Goal: Submit feedback/report problem: Provide input to the site owners about the experience or issues

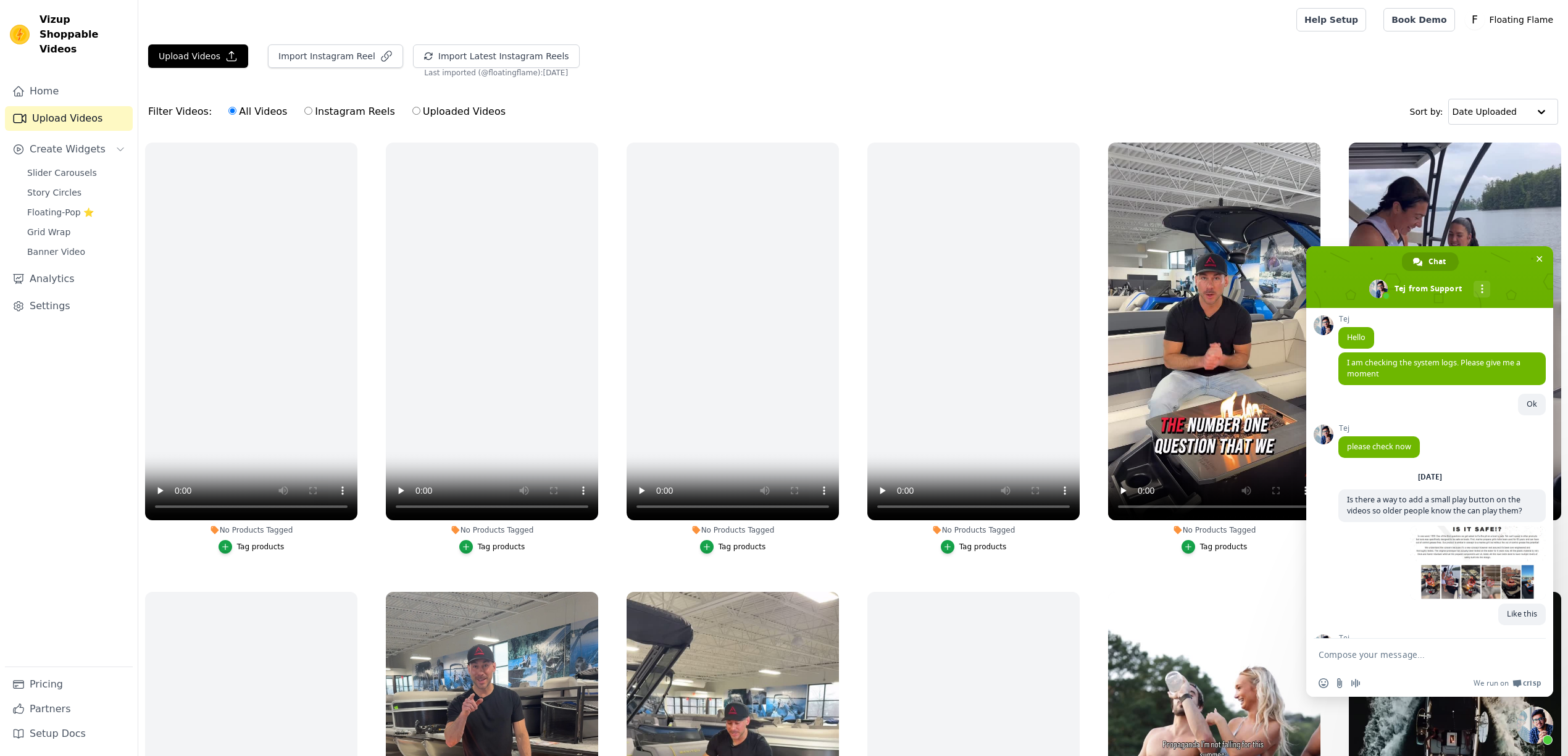
scroll to position [316, 0]
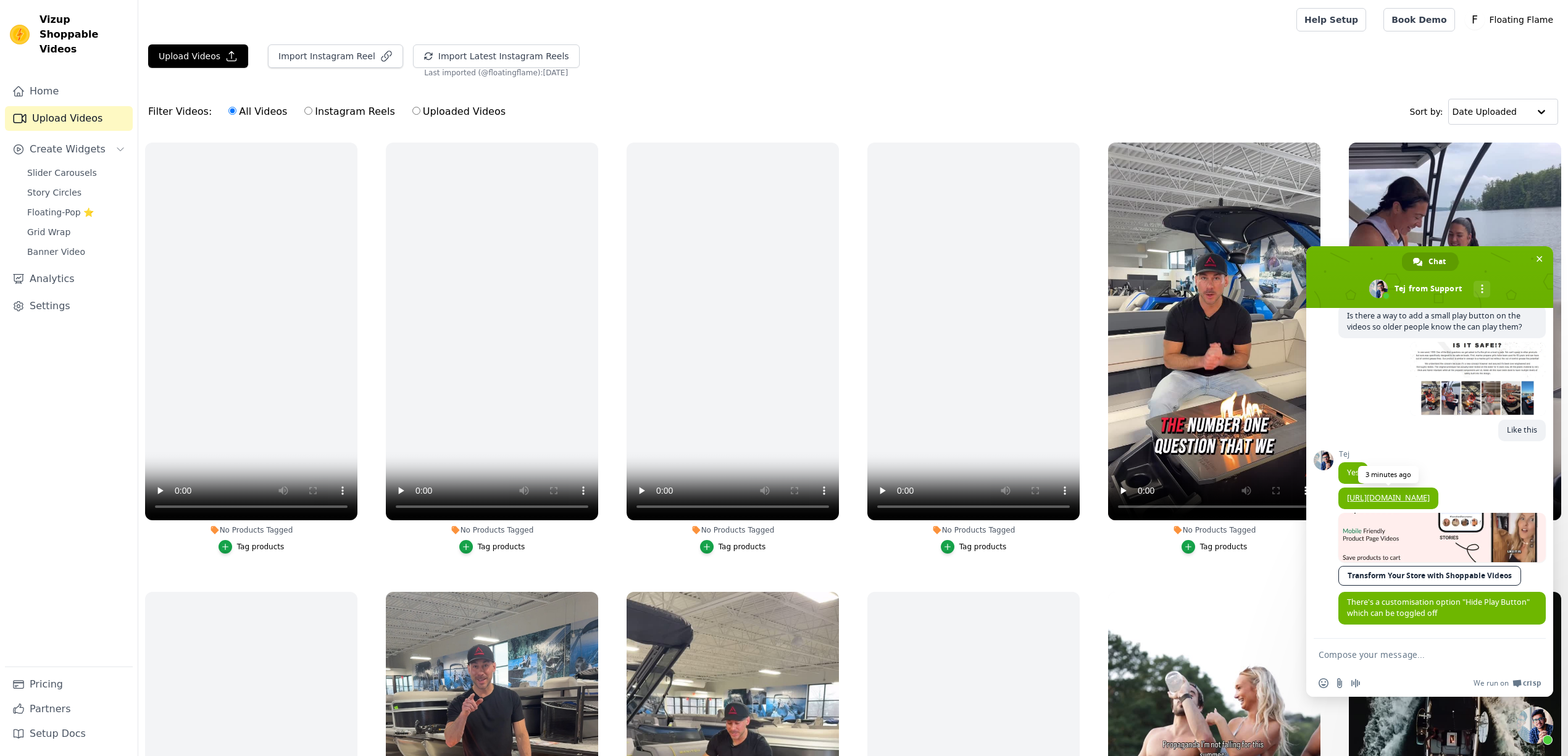
click at [1430, 492] on link "[URL][DOMAIN_NAME]" at bounding box center [1388, 497] width 83 height 10
click at [1396, 658] on textarea "Compose your message..." at bounding box center [1416, 655] width 195 height 11
click at [1407, 648] on form at bounding box center [1416, 655] width 195 height 33
click at [1407, 652] on textarea "Compose your message..." at bounding box center [1416, 655] width 195 height 11
type textarea "I want the play button to show"
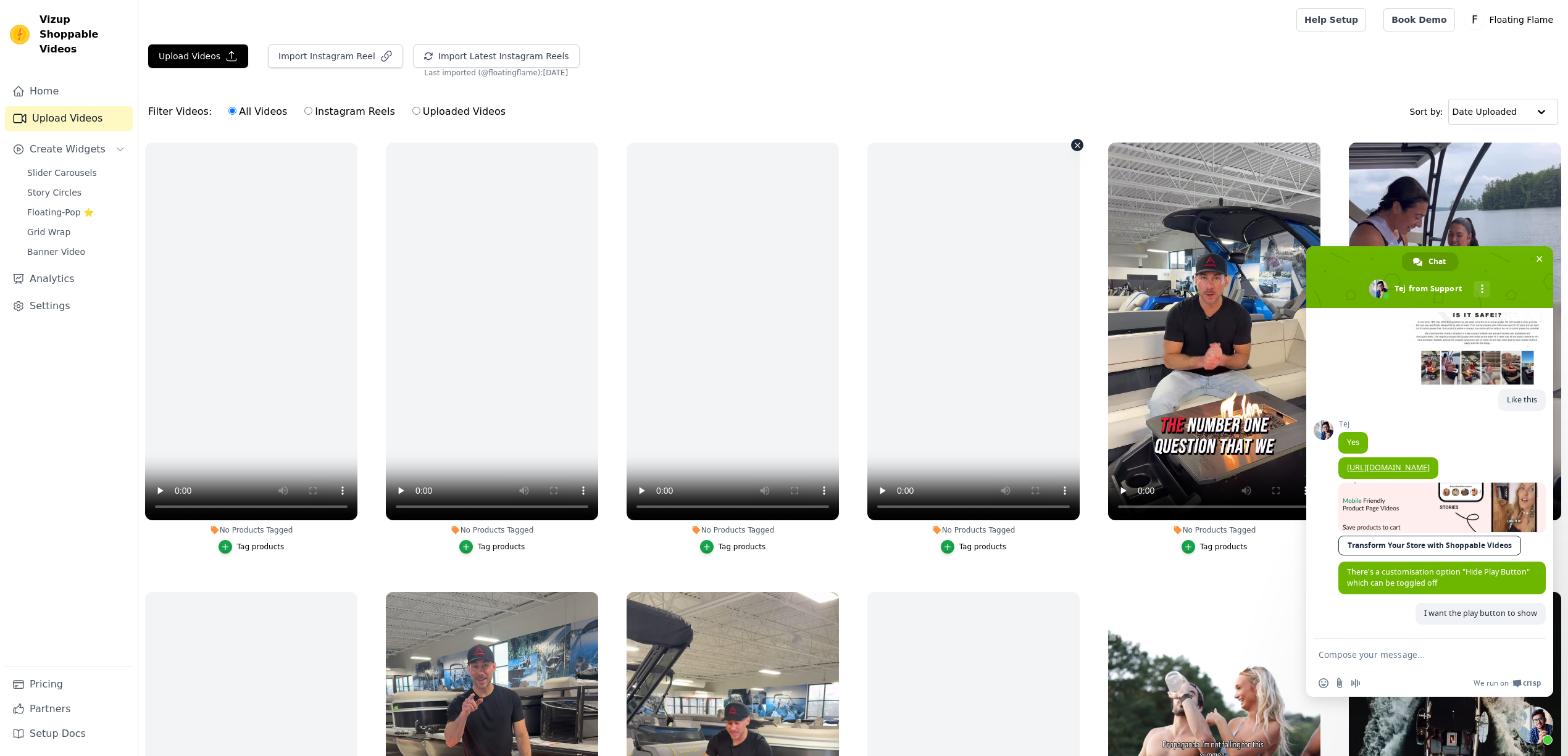
scroll to position [346, 0]
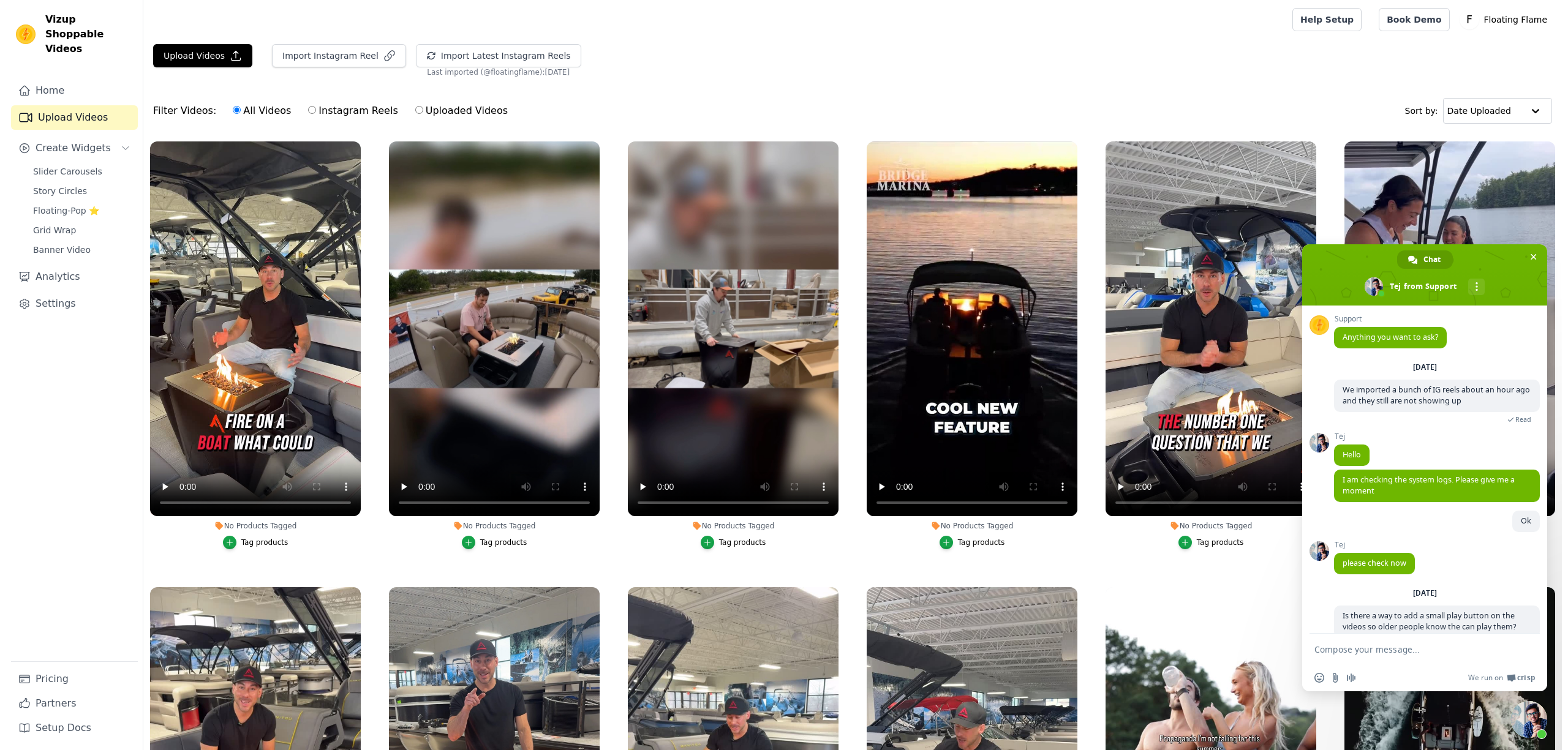
scroll to position [343, 0]
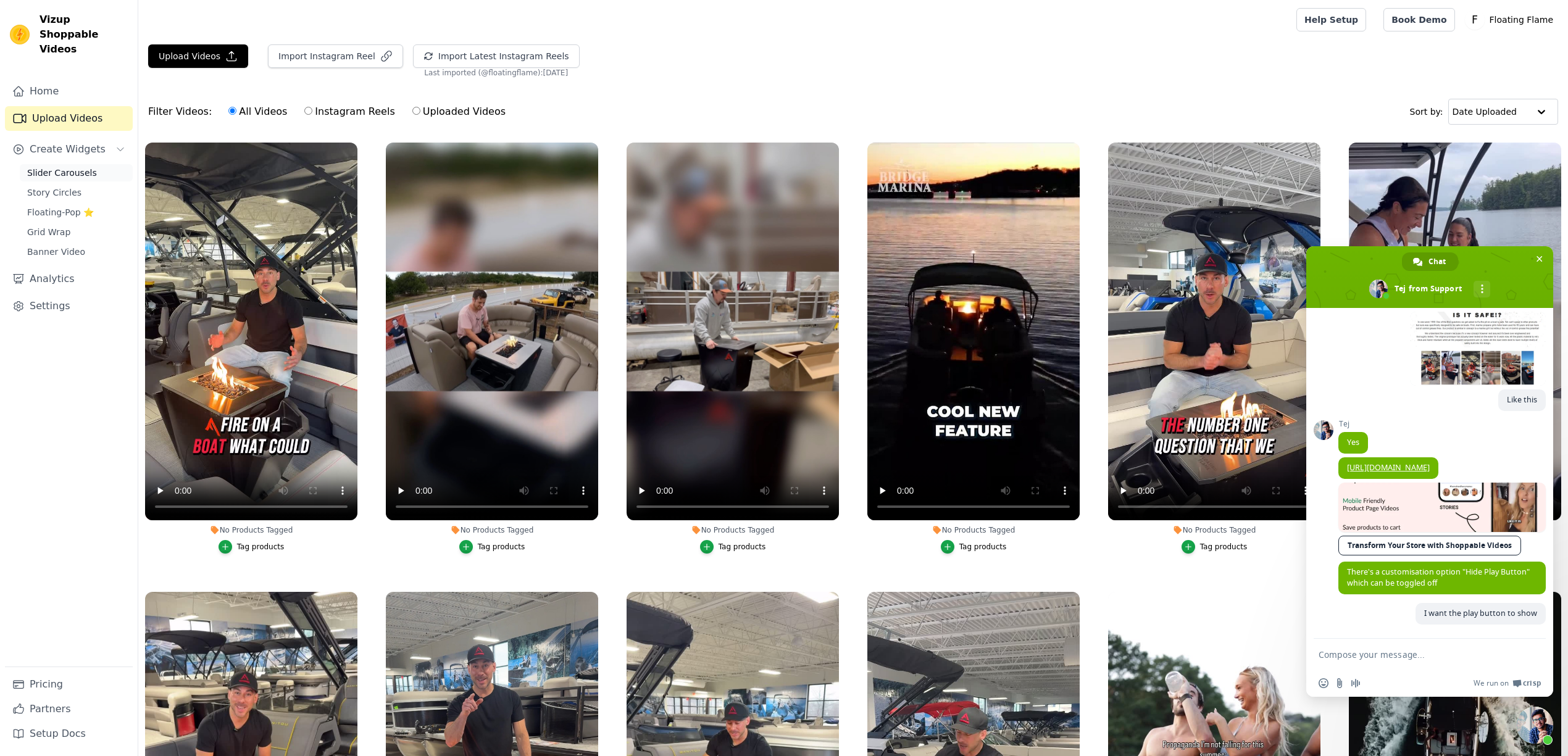
click at [65, 167] on span "Slider Carousels" at bounding box center [62, 173] width 70 height 12
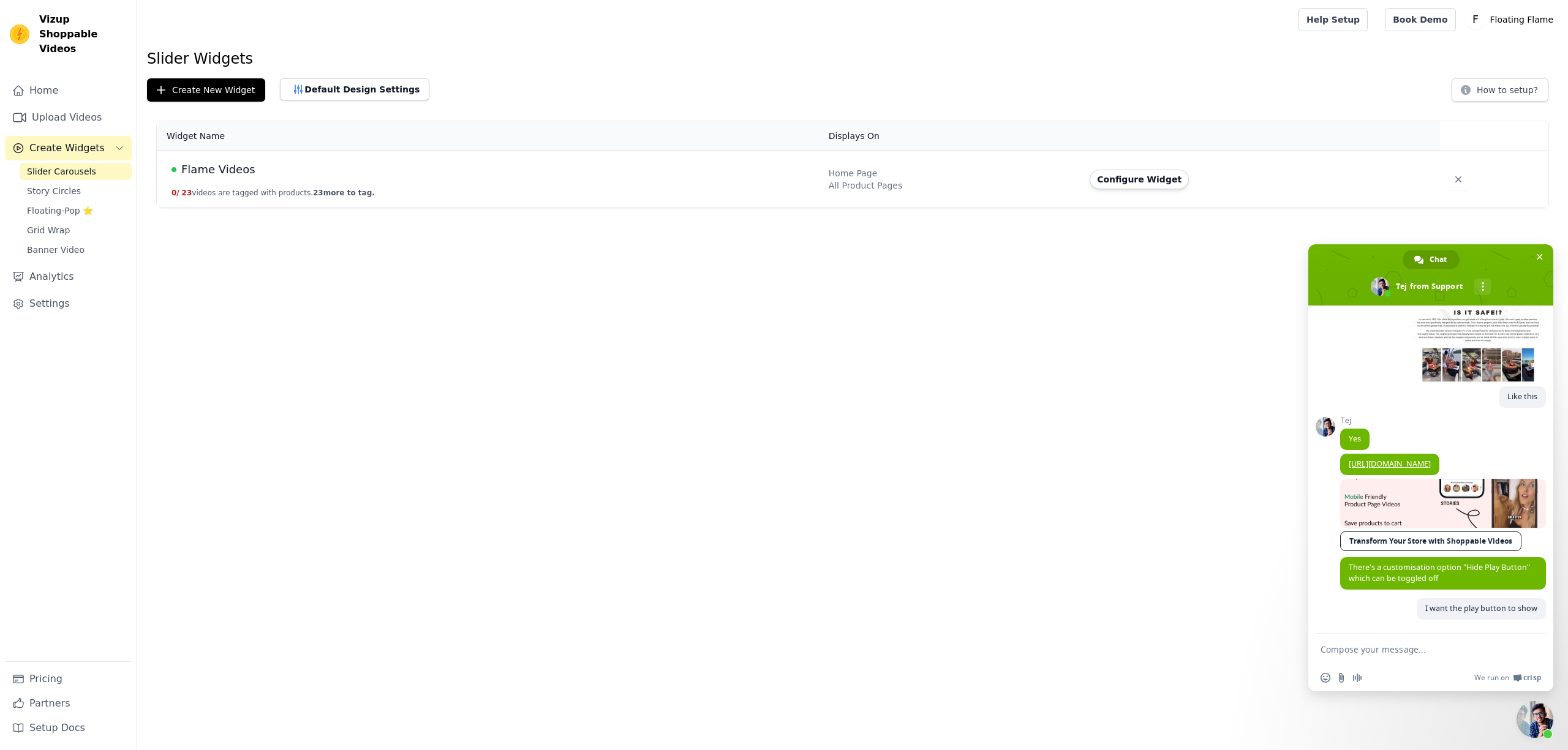
click at [270, 174] on div "Flame Videos" at bounding box center [493, 169] width 643 height 17
click at [223, 170] on span "Flame Videos" at bounding box center [218, 169] width 74 height 17
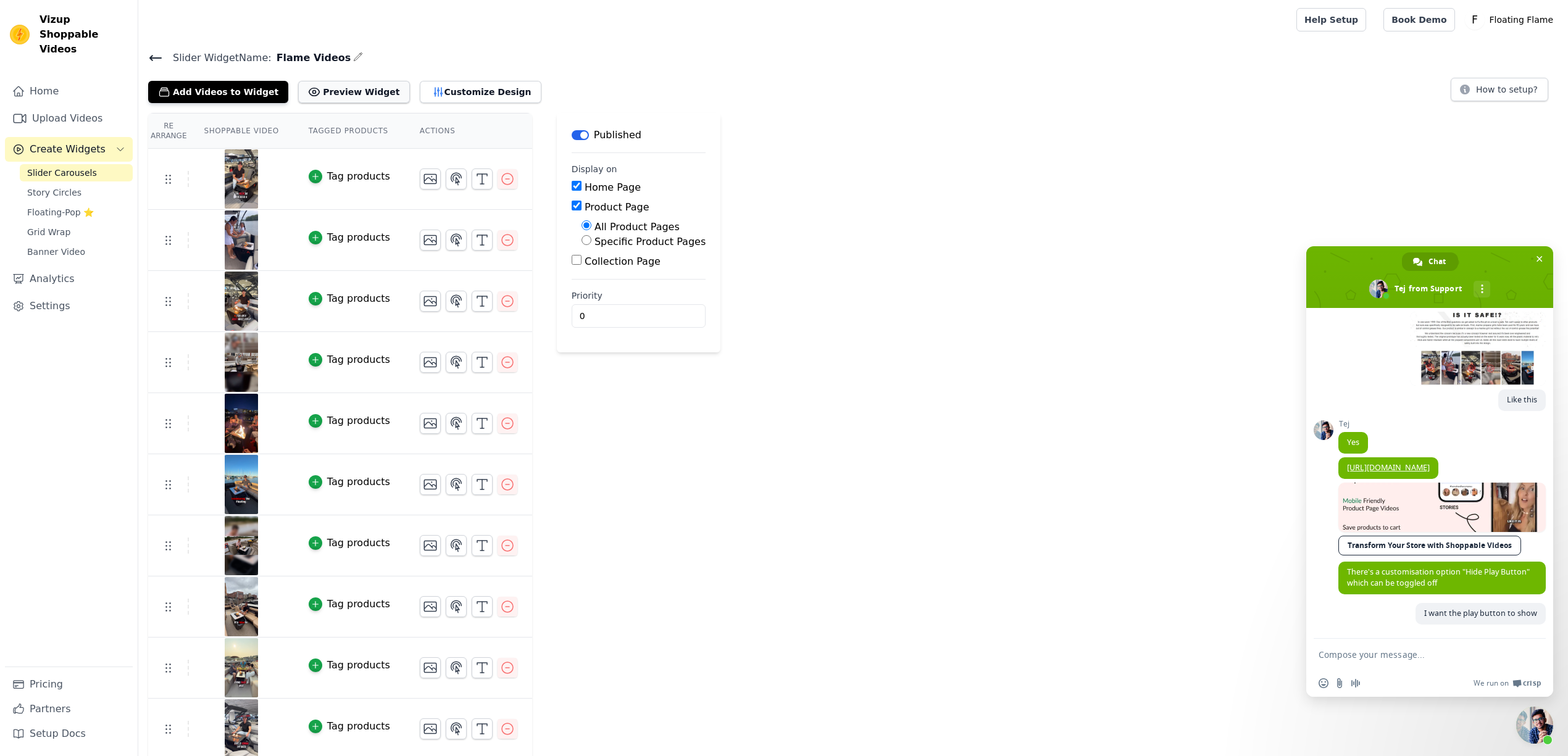
click at [354, 95] on button "Preview Widget" at bounding box center [353, 92] width 111 height 23
click at [440, 94] on button "Customize Design" at bounding box center [480, 92] width 122 height 23
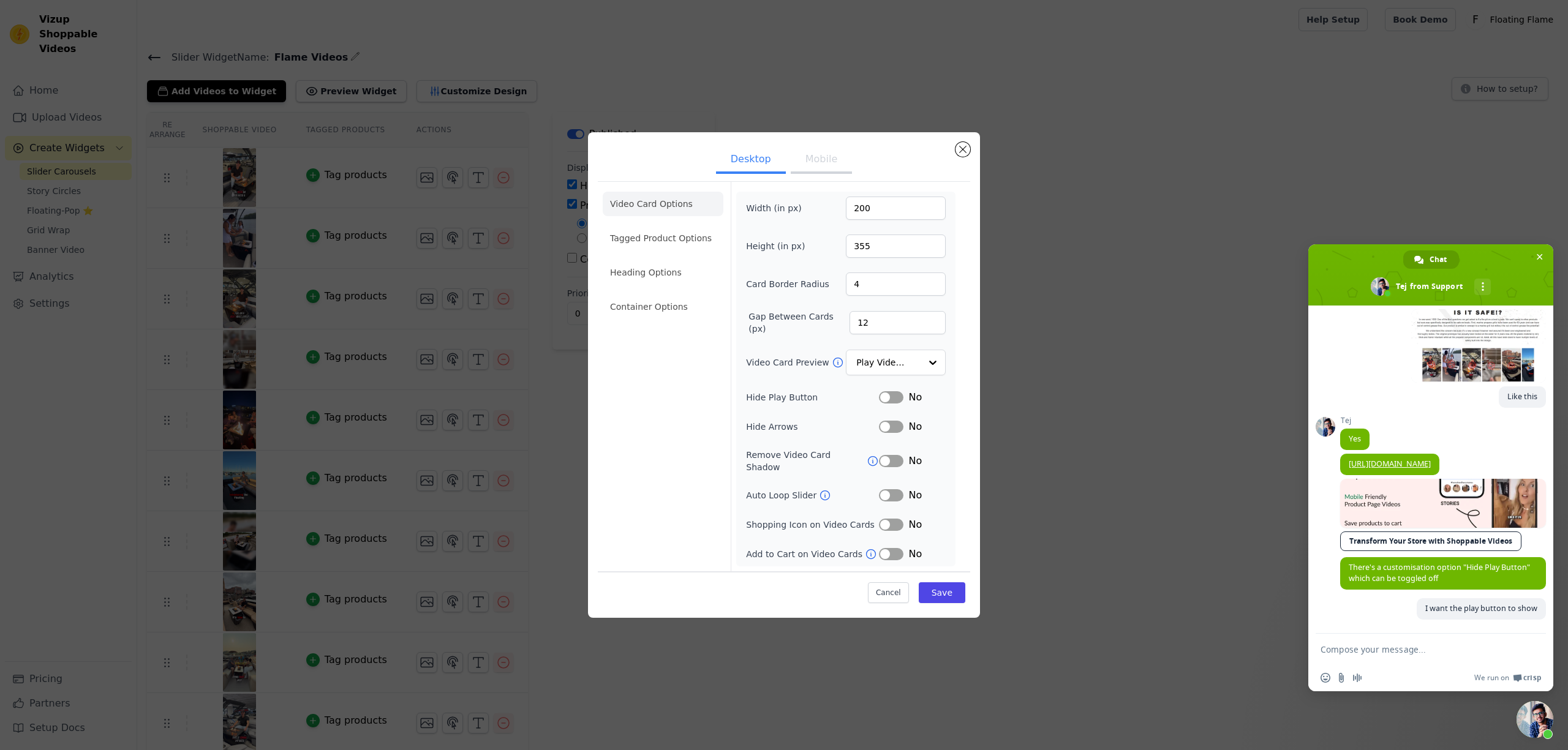
click at [894, 403] on button "Label" at bounding box center [891, 397] width 24 height 12
click at [896, 402] on button "Label" at bounding box center [891, 397] width 24 height 12
click at [839, 164] on button "Mobile" at bounding box center [822, 161] width 61 height 27
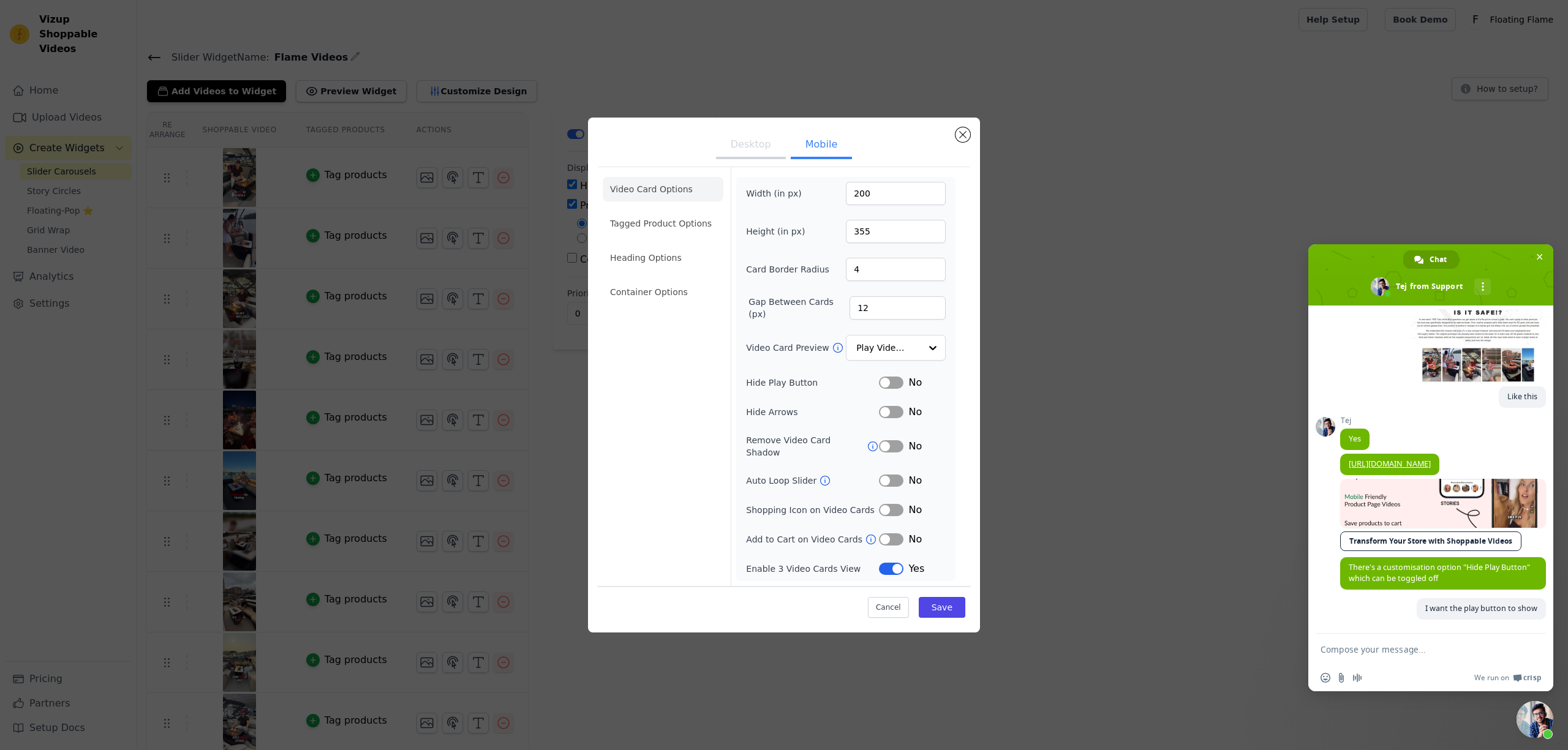
click at [896, 566] on button "Label" at bounding box center [891, 568] width 24 height 12
click at [895, 563] on button "Label" at bounding box center [891, 568] width 24 height 12
click at [631, 224] on li "Tagged Product Options" at bounding box center [663, 224] width 121 height 24
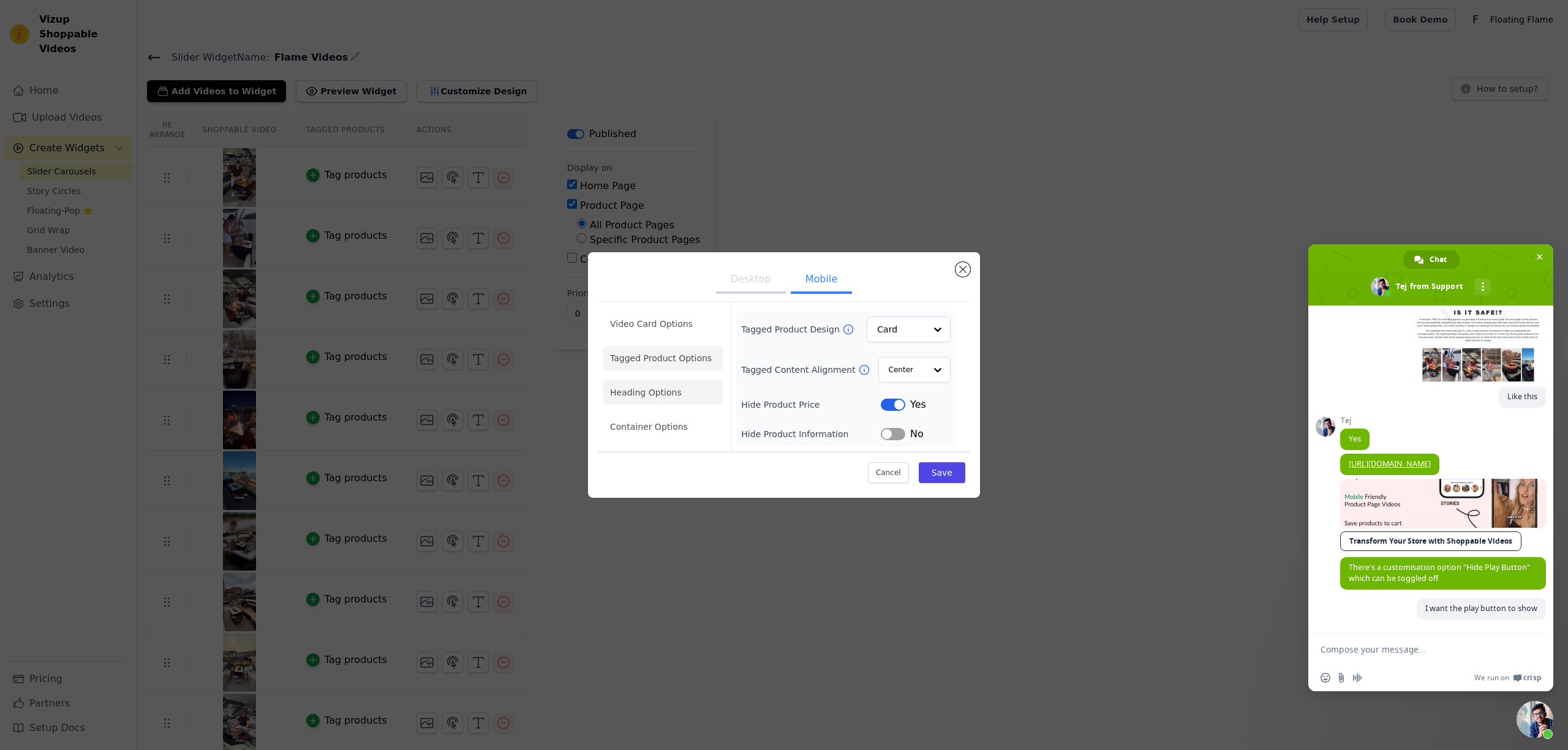
click at [659, 392] on li "Heading Options" at bounding box center [663, 392] width 121 height 24
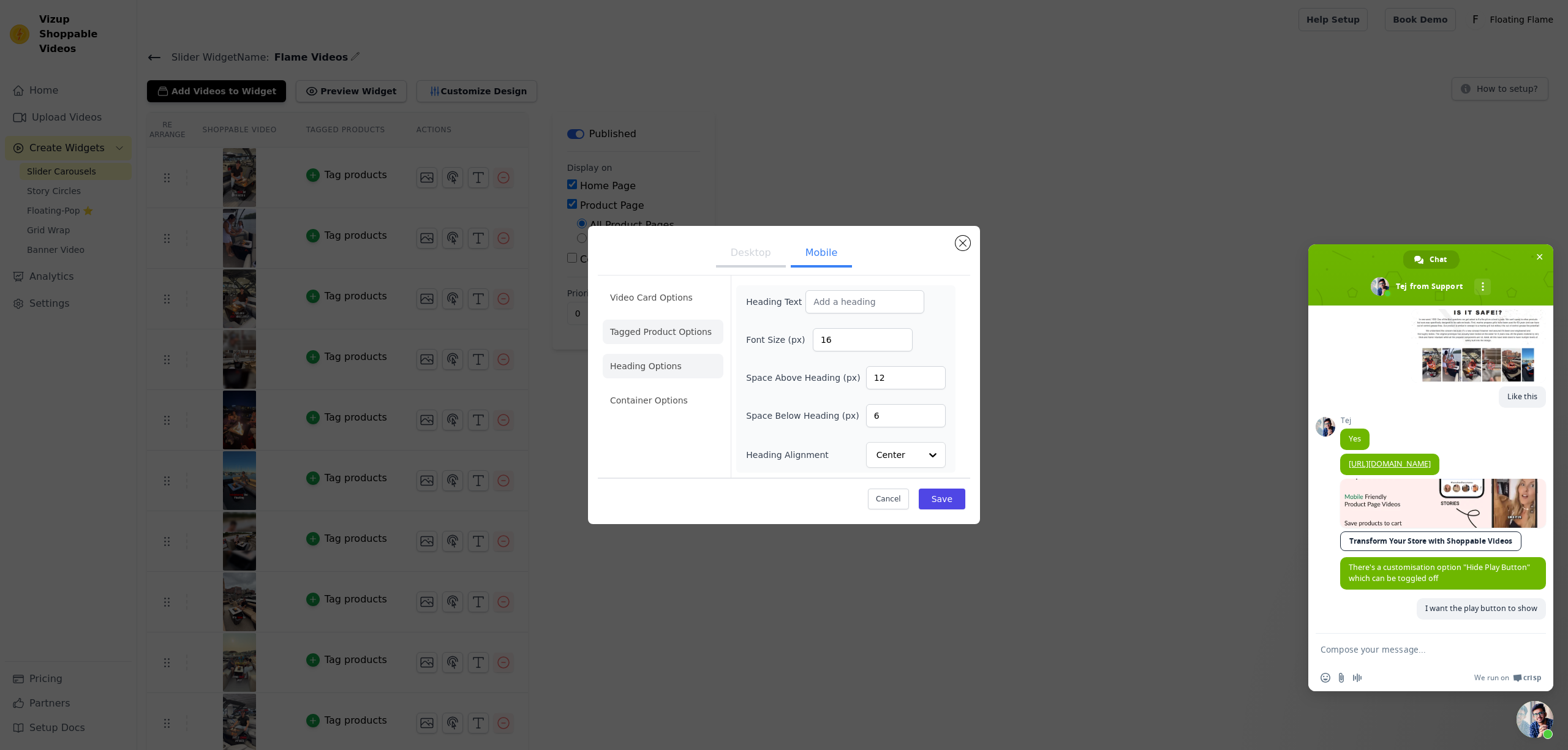
click at [662, 331] on li "Tagged Product Options" at bounding box center [663, 332] width 121 height 24
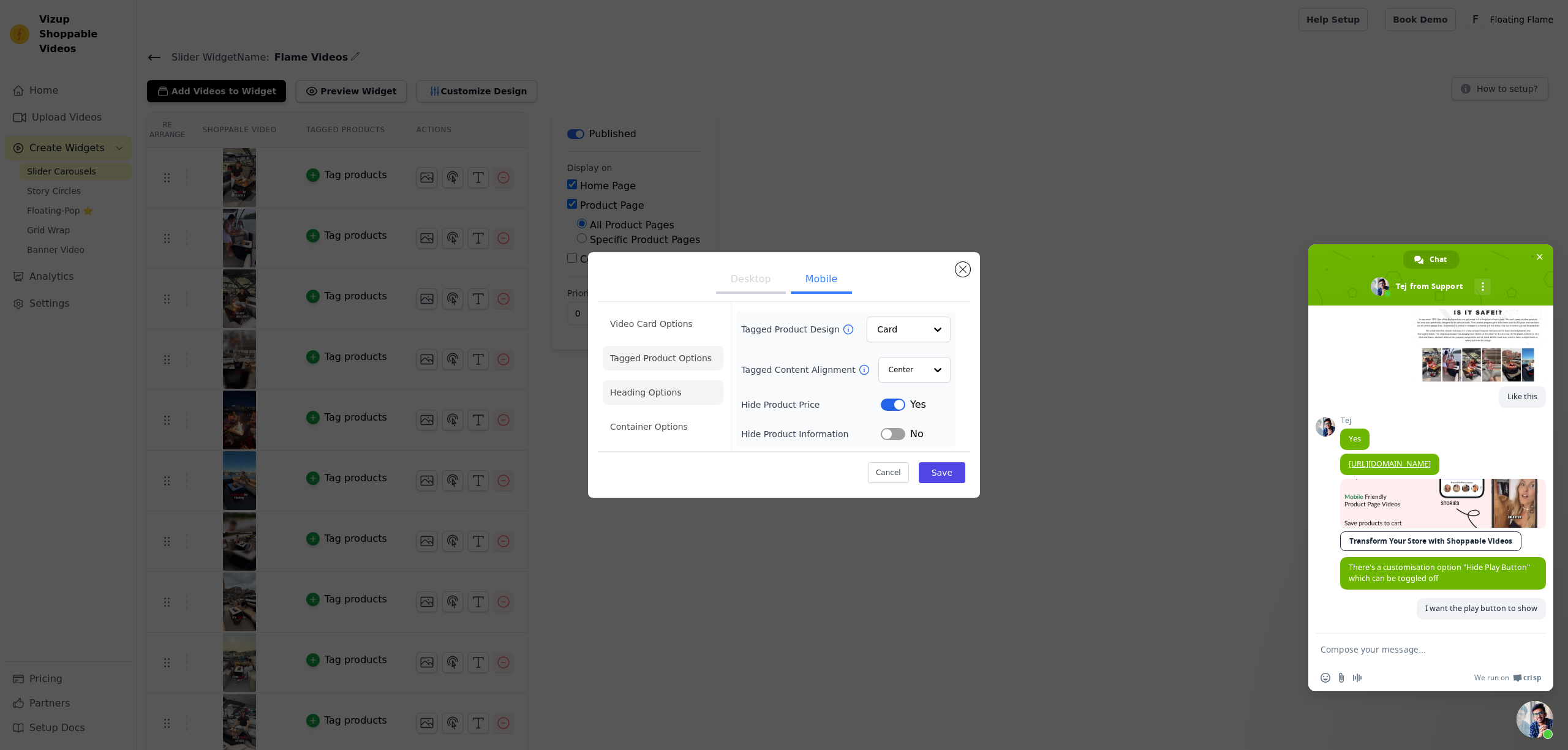
click at [645, 392] on li "Heading Options" at bounding box center [663, 392] width 121 height 24
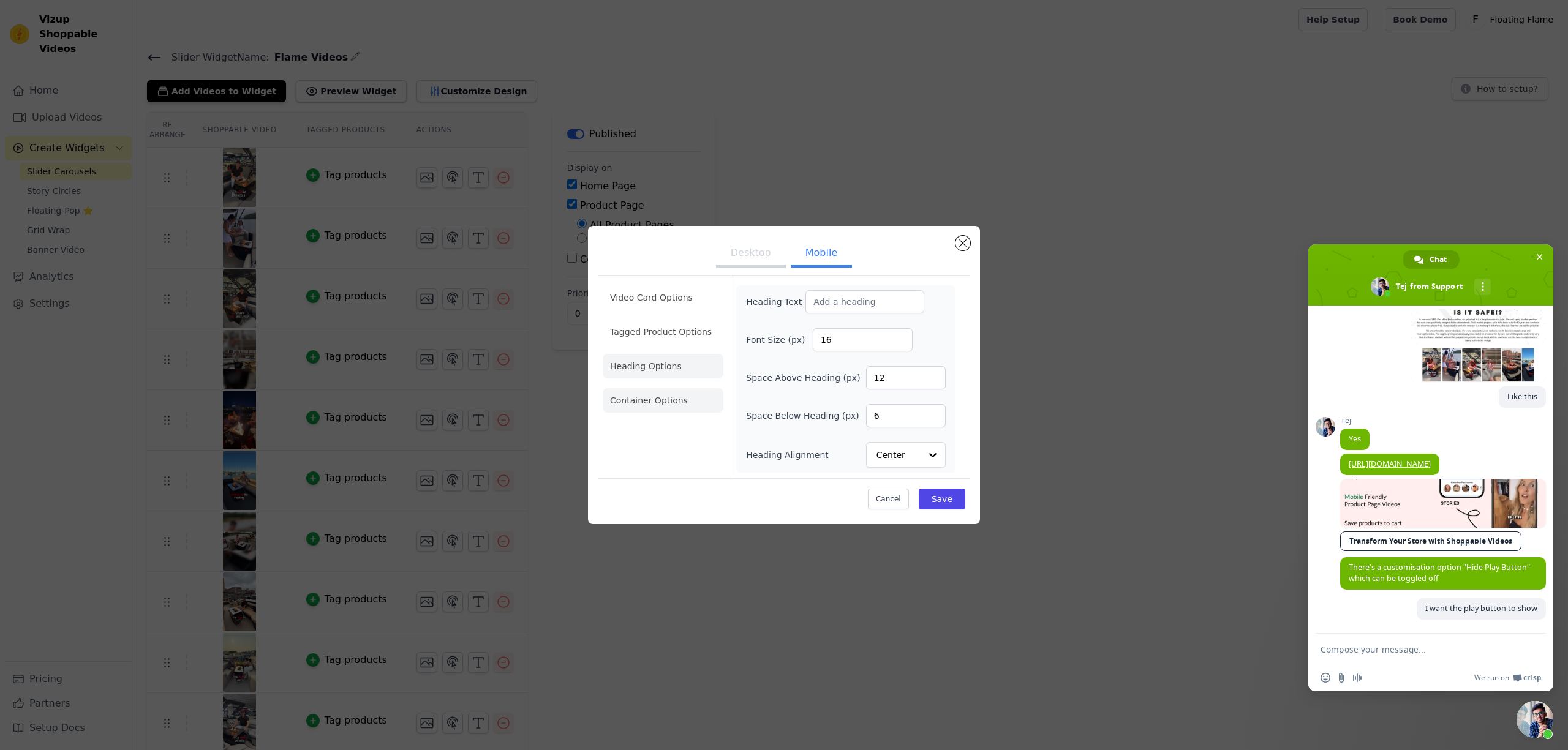
click at [652, 397] on li "Container Options" at bounding box center [663, 400] width 121 height 24
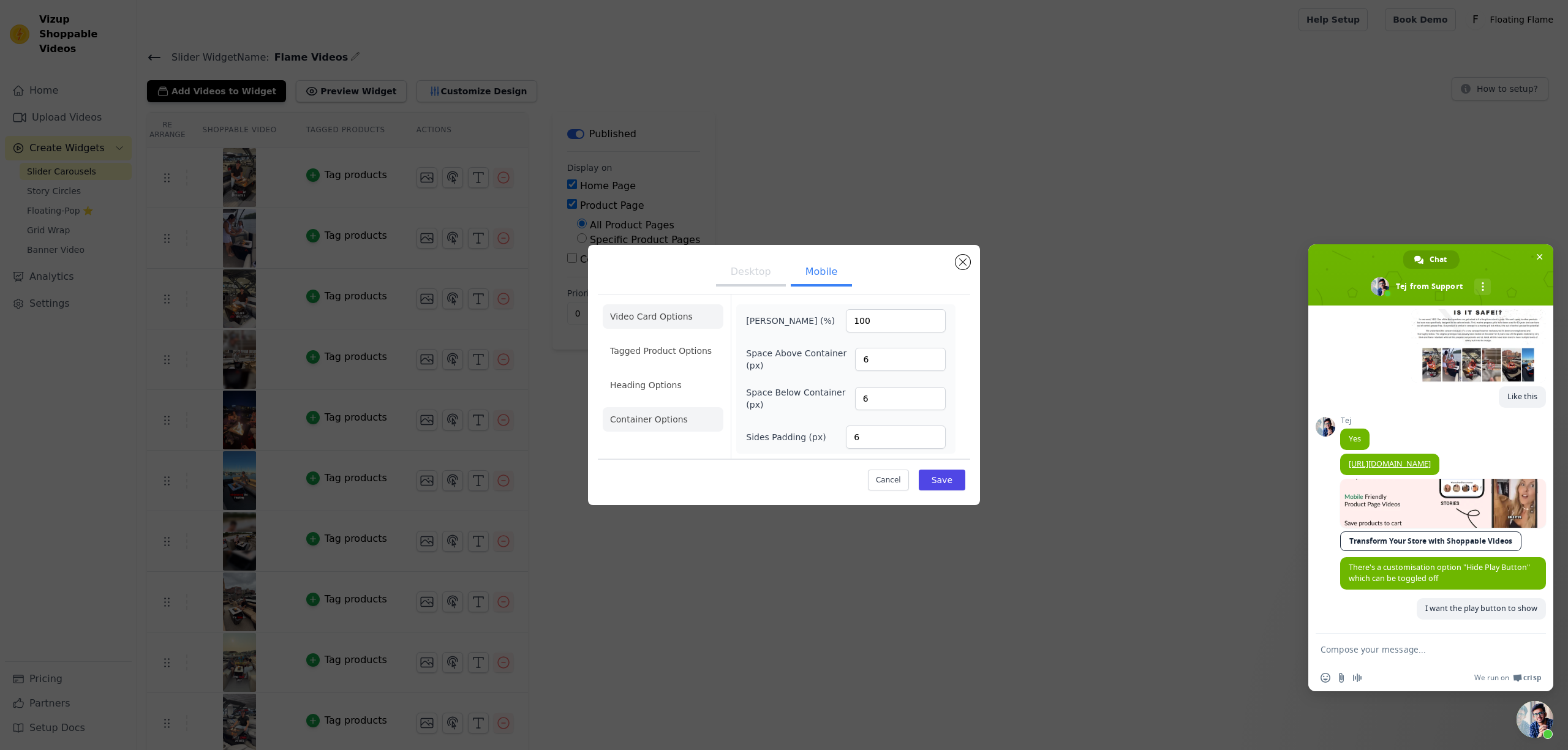
click at [662, 314] on li "Video Card Options" at bounding box center [663, 316] width 121 height 24
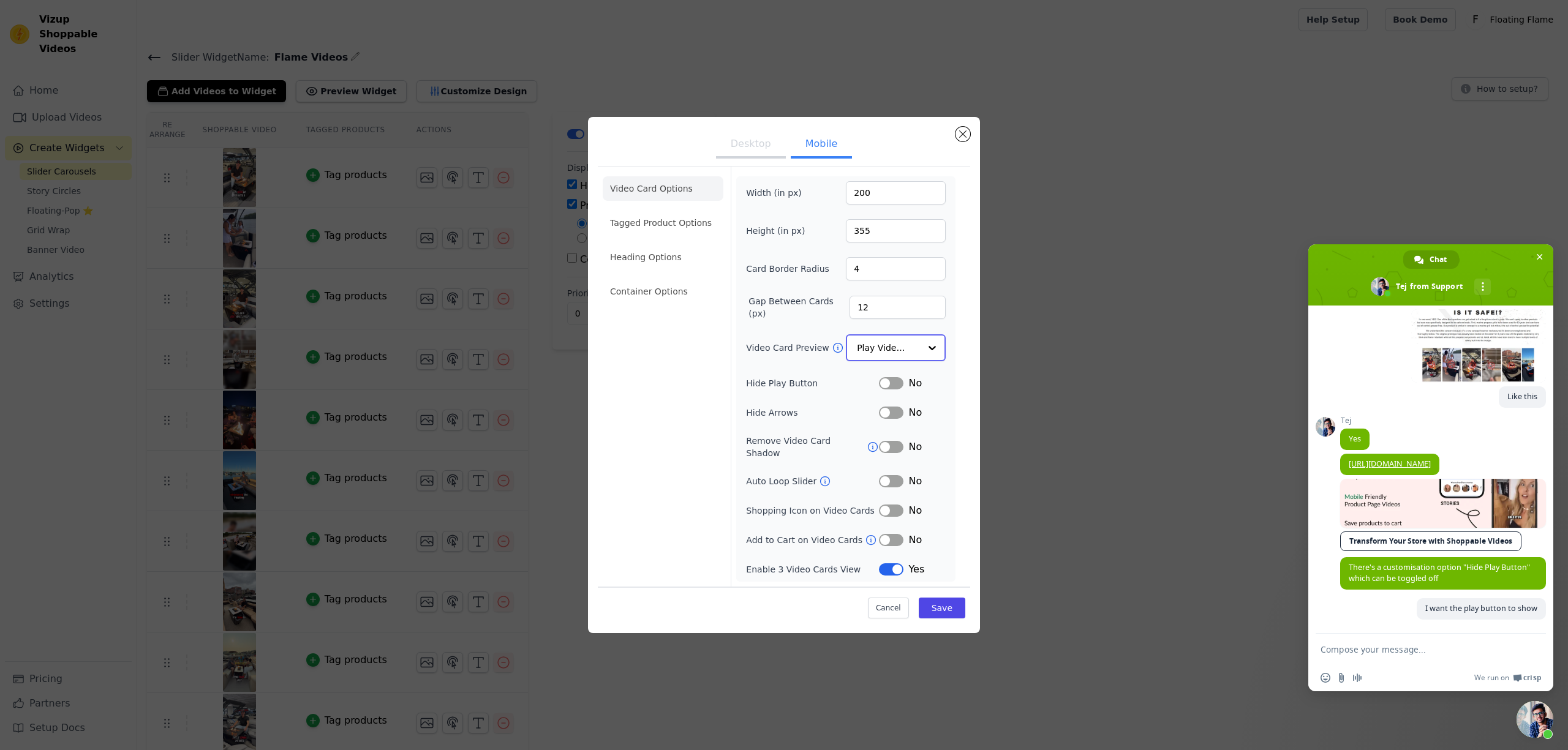
click at [912, 349] on input "Video Card Preview" at bounding box center [888, 348] width 63 height 24
click at [957, 423] on form "Width (in px) 200 Height (in px) 355 Card Border Radius 4 Gap Between Cards (px…" at bounding box center [845, 377] width 230 height 419
click at [948, 602] on button "Save" at bounding box center [942, 607] width 47 height 21
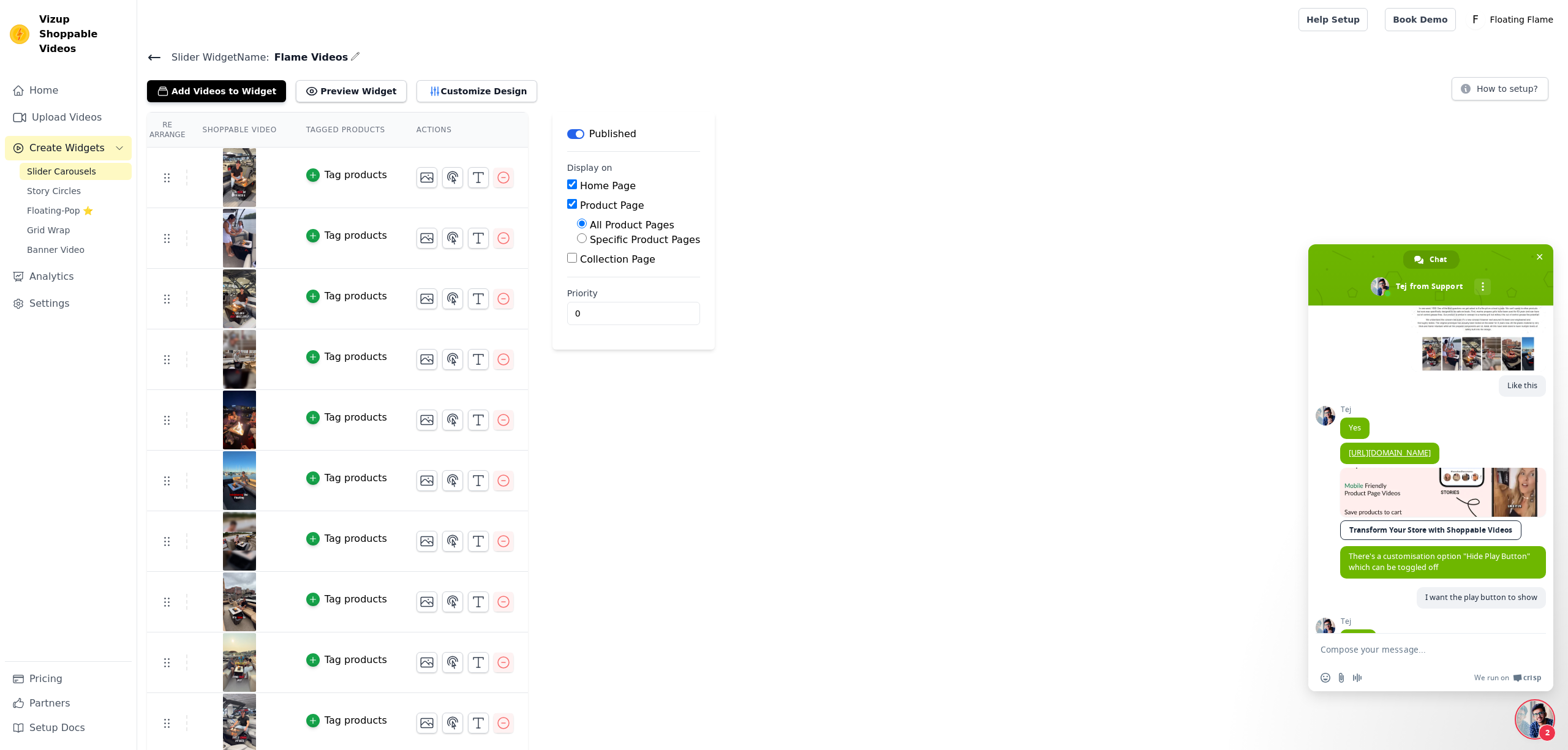
scroll to position [422, 0]
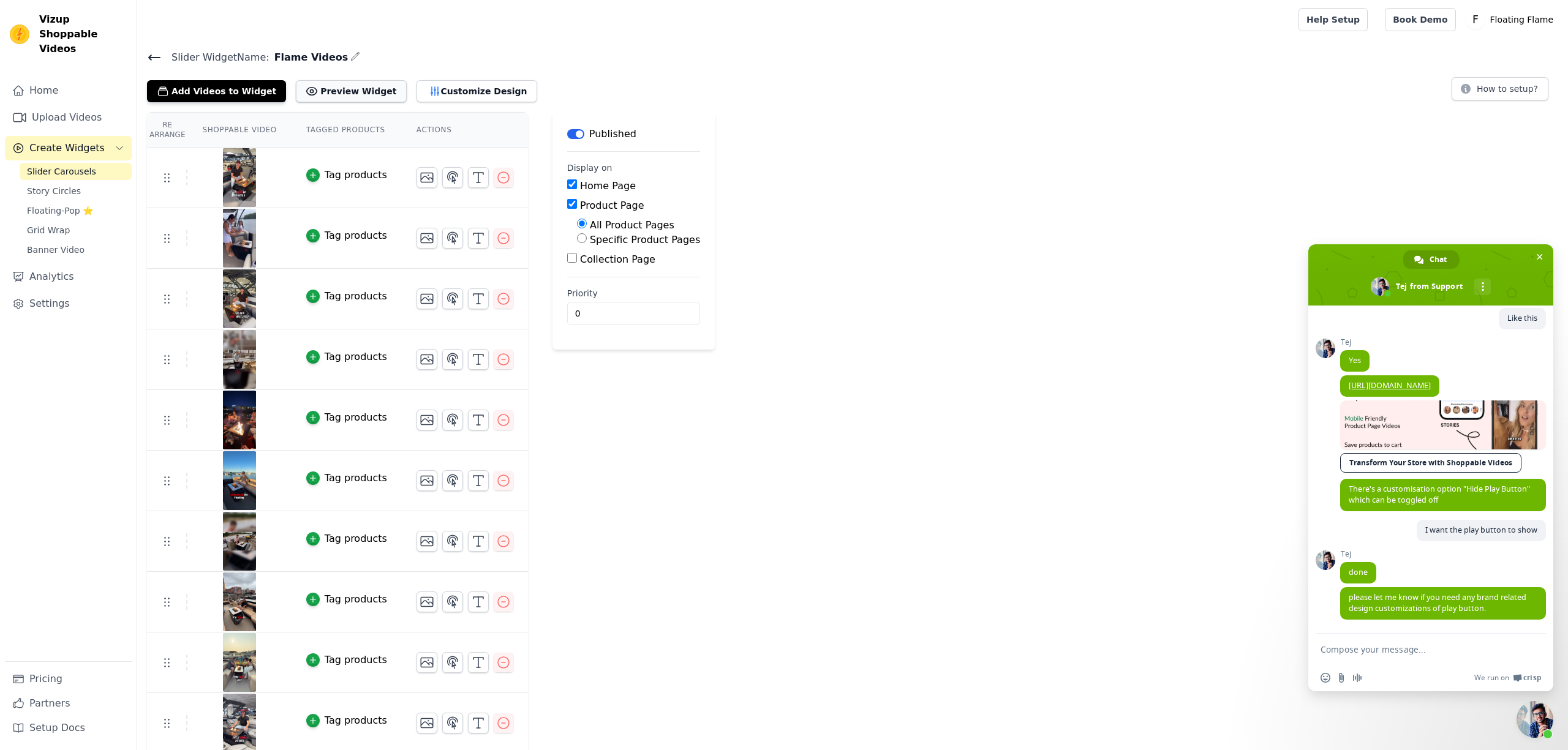
click at [329, 94] on button "Preview Widget" at bounding box center [350, 91] width 110 height 22
click at [1346, 650] on textarea "Compose your message..." at bounding box center [1418, 650] width 194 height 11
click at [434, 93] on button "Customize Design" at bounding box center [477, 91] width 121 height 22
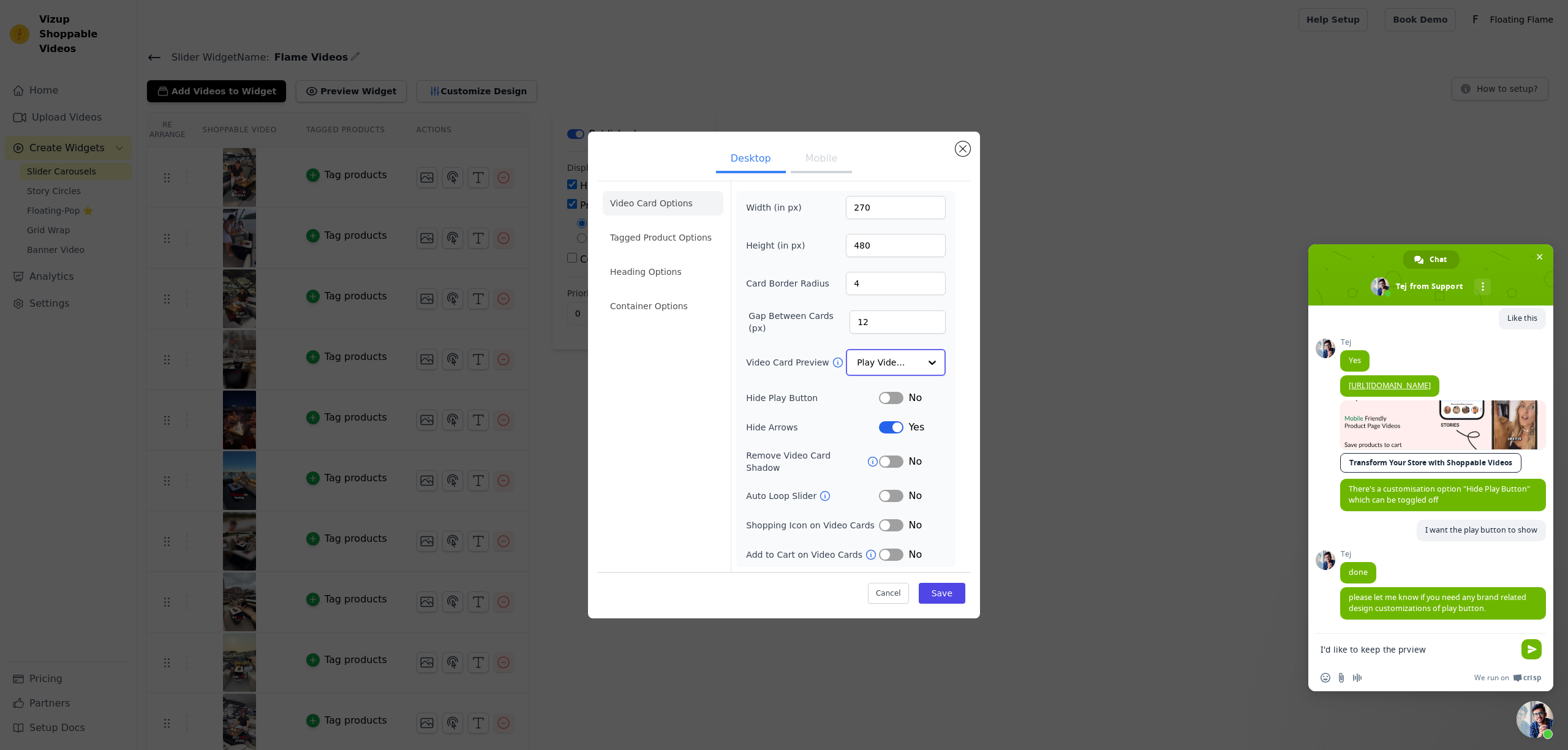
click at [893, 368] on input "Video Card Preview" at bounding box center [888, 362] width 63 height 24
click at [962, 156] on button "Close modal" at bounding box center [963, 150] width 15 height 15
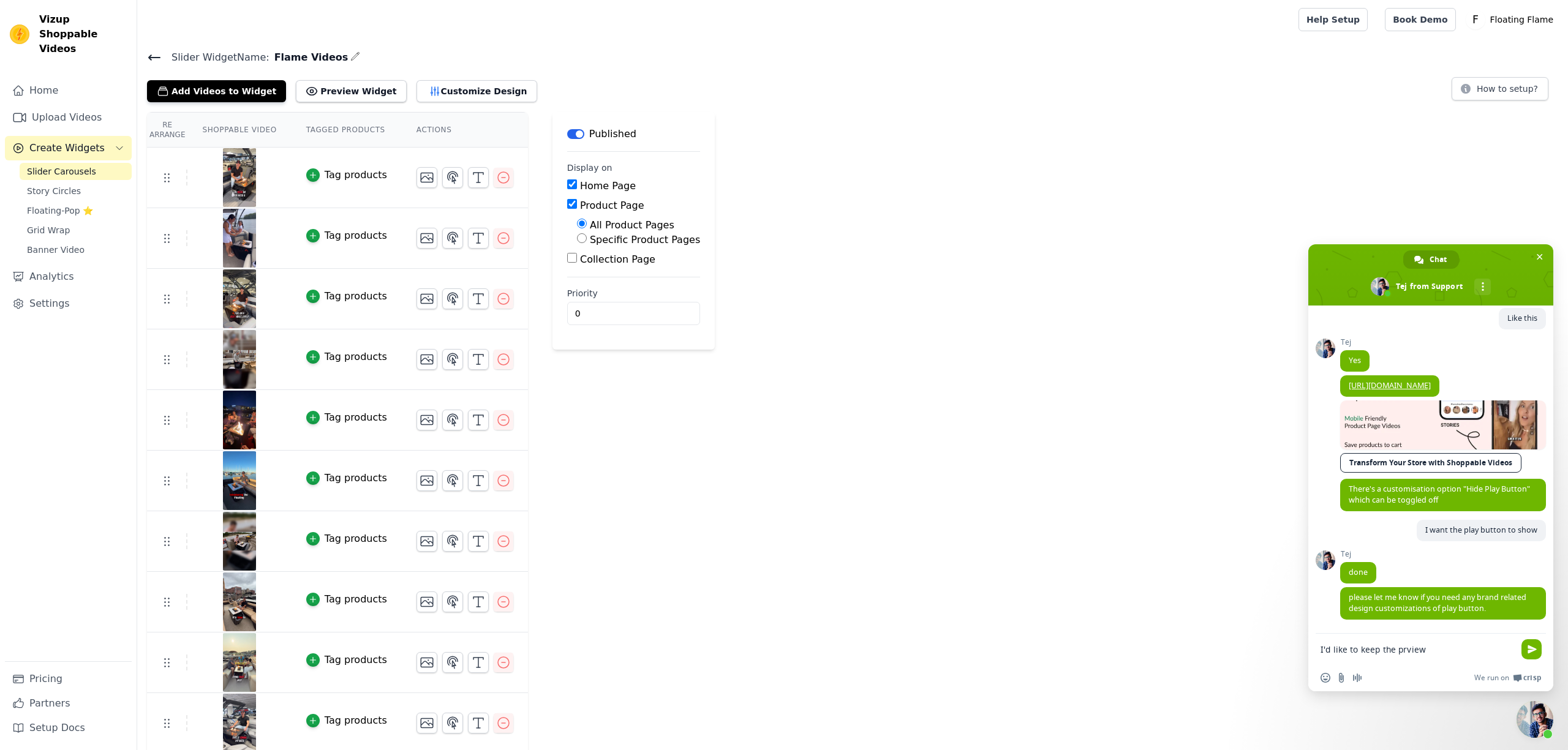
click at [1419, 645] on textarea "I'd like to keep the prview" at bounding box center [1418, 650] width 194 height 11
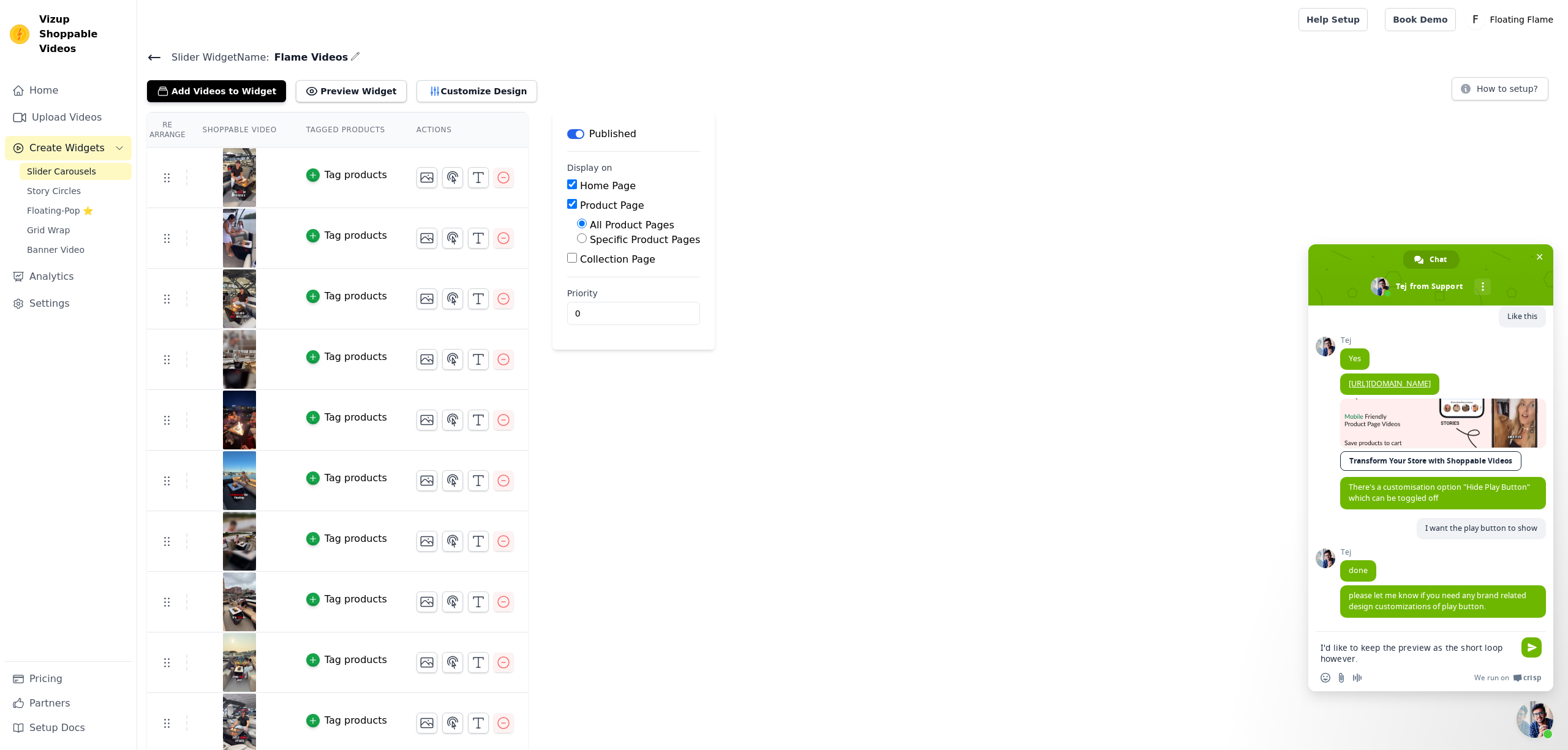
type textarea "I'd like to keep the preview as the short loop however"
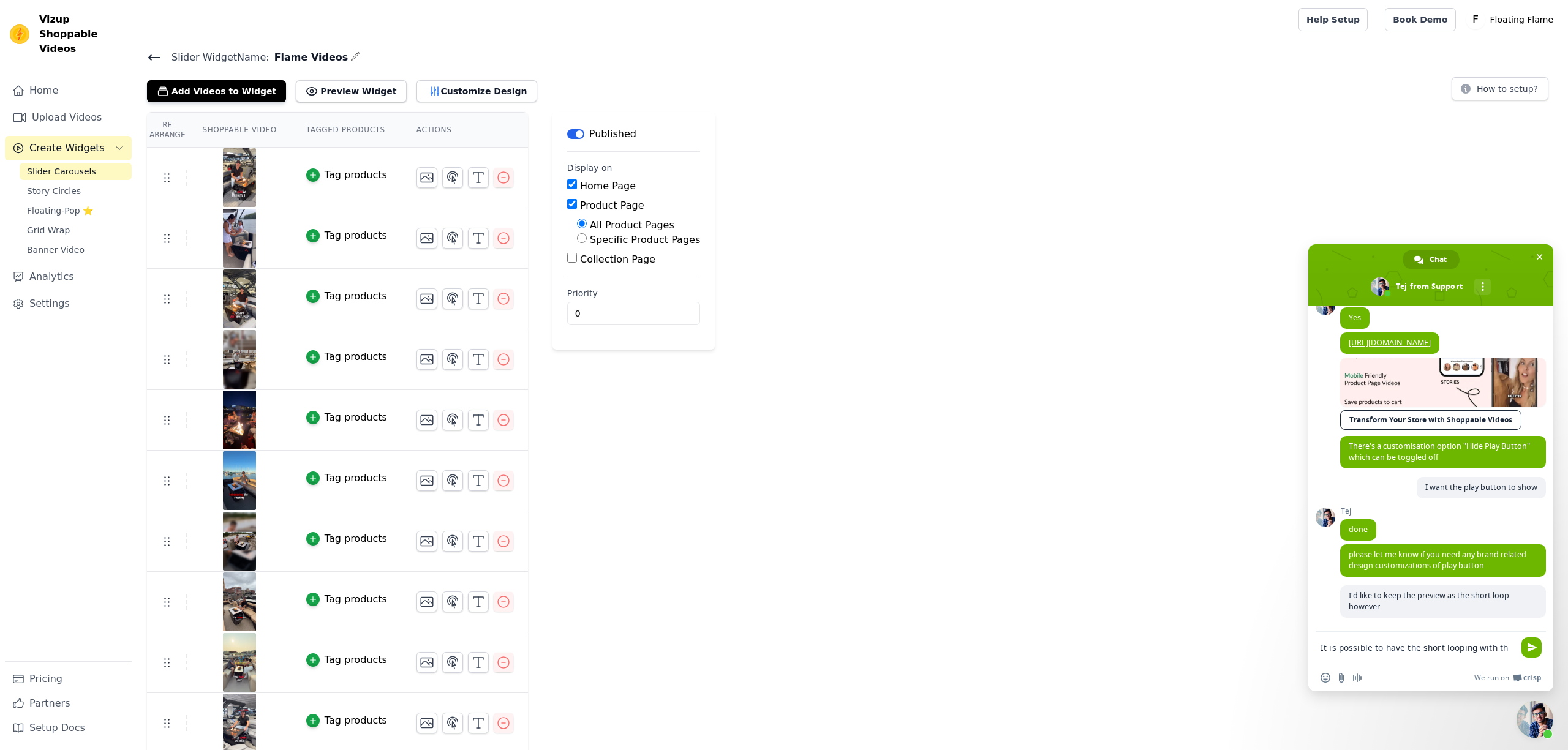
scroll to position [464, 0]
type textarea "It is possible to have the short looping with the play button?"
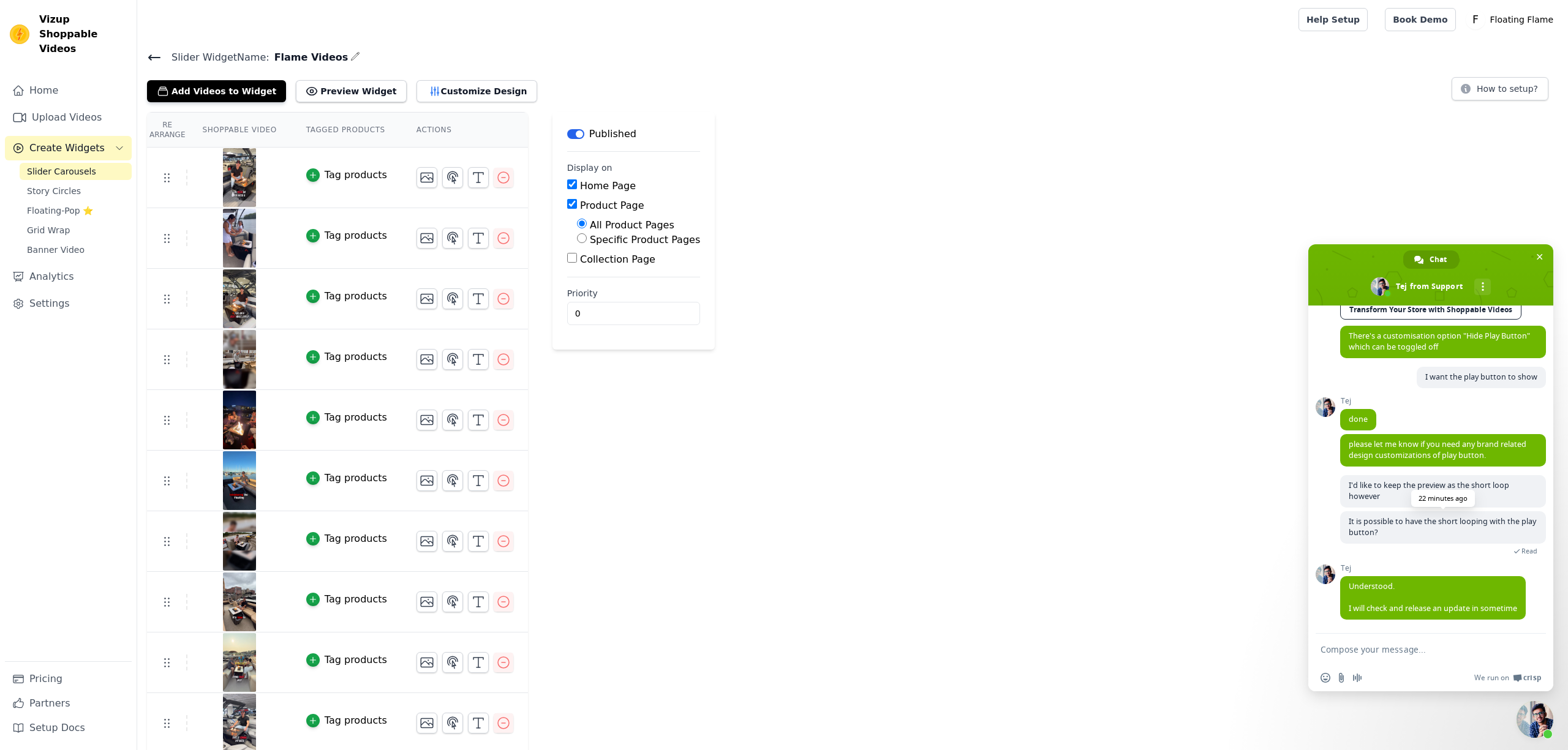
scroll to position [563, 0]
click at [1410, 647] on textarea "Compose your message..." at bounding box center [1418, 650] width 194 height 11
type textarea "Ok"
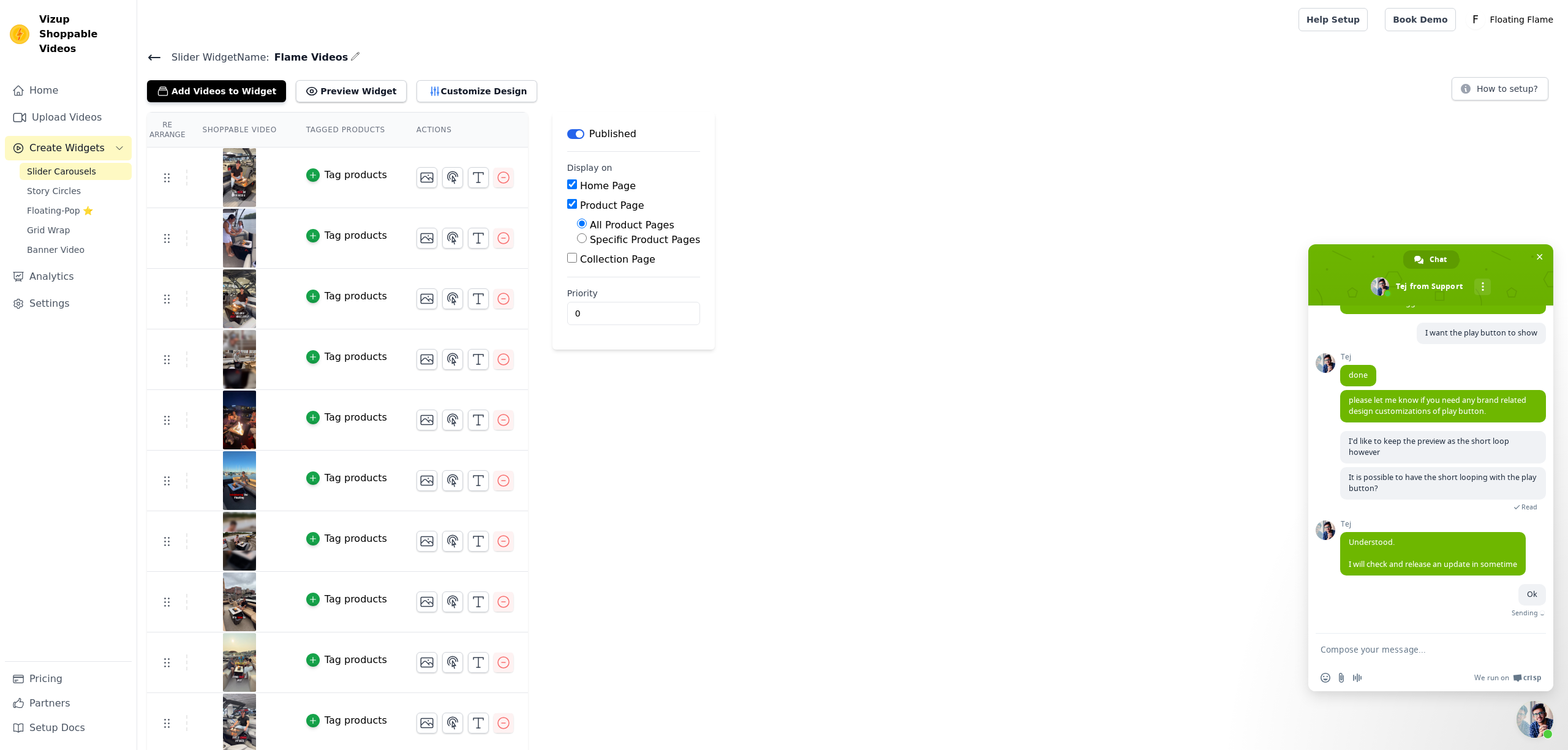
scroll to position [593, 0]
